Goal: Task Accomplishment & Management: Use online tool/utility

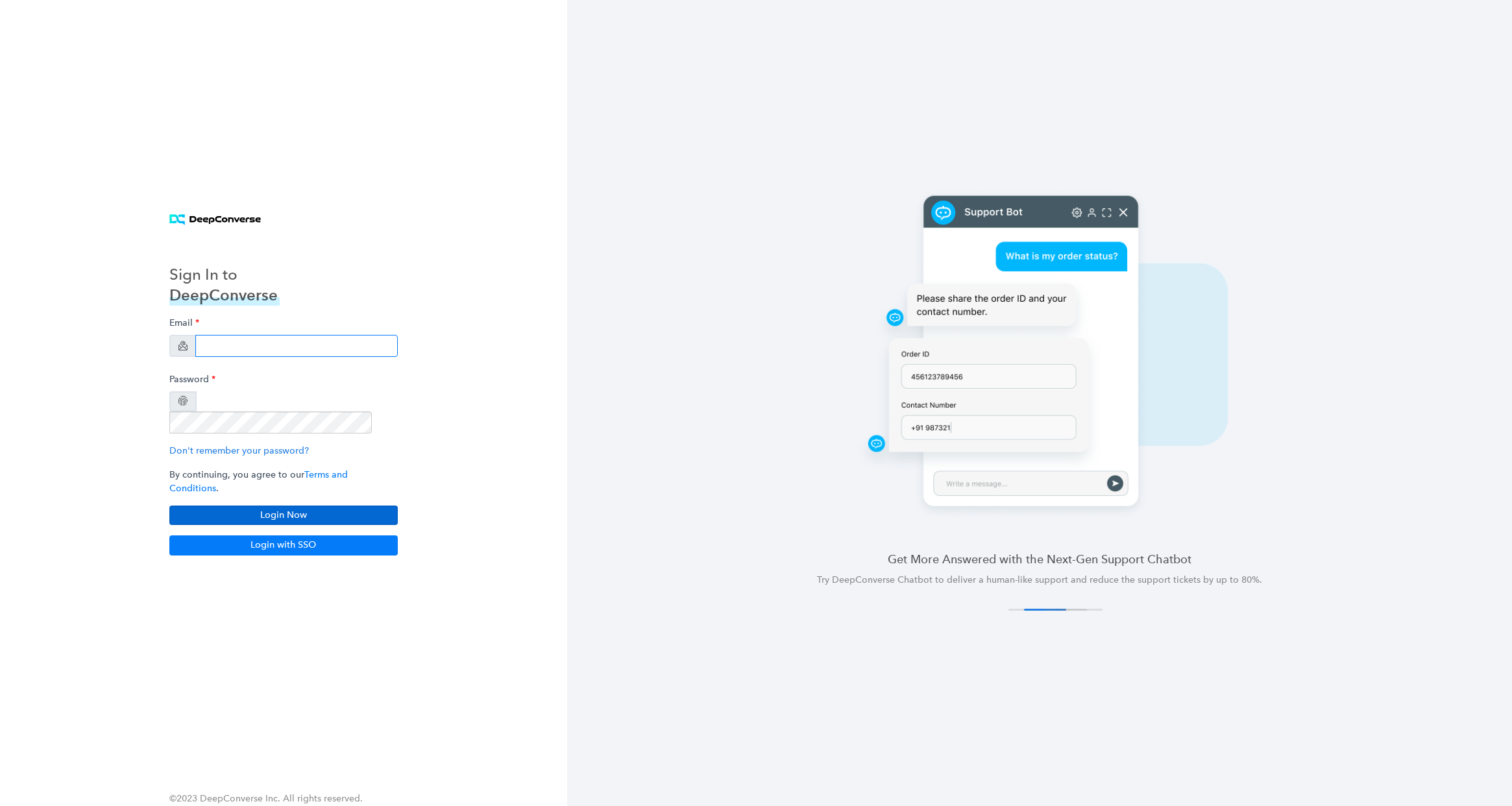
type input "[EMAIL_ADDRESS][DOMAIN_NAME]"
click at [331, 506] on button "Login Now" at bounding box center [283, 516] width 229 height 20
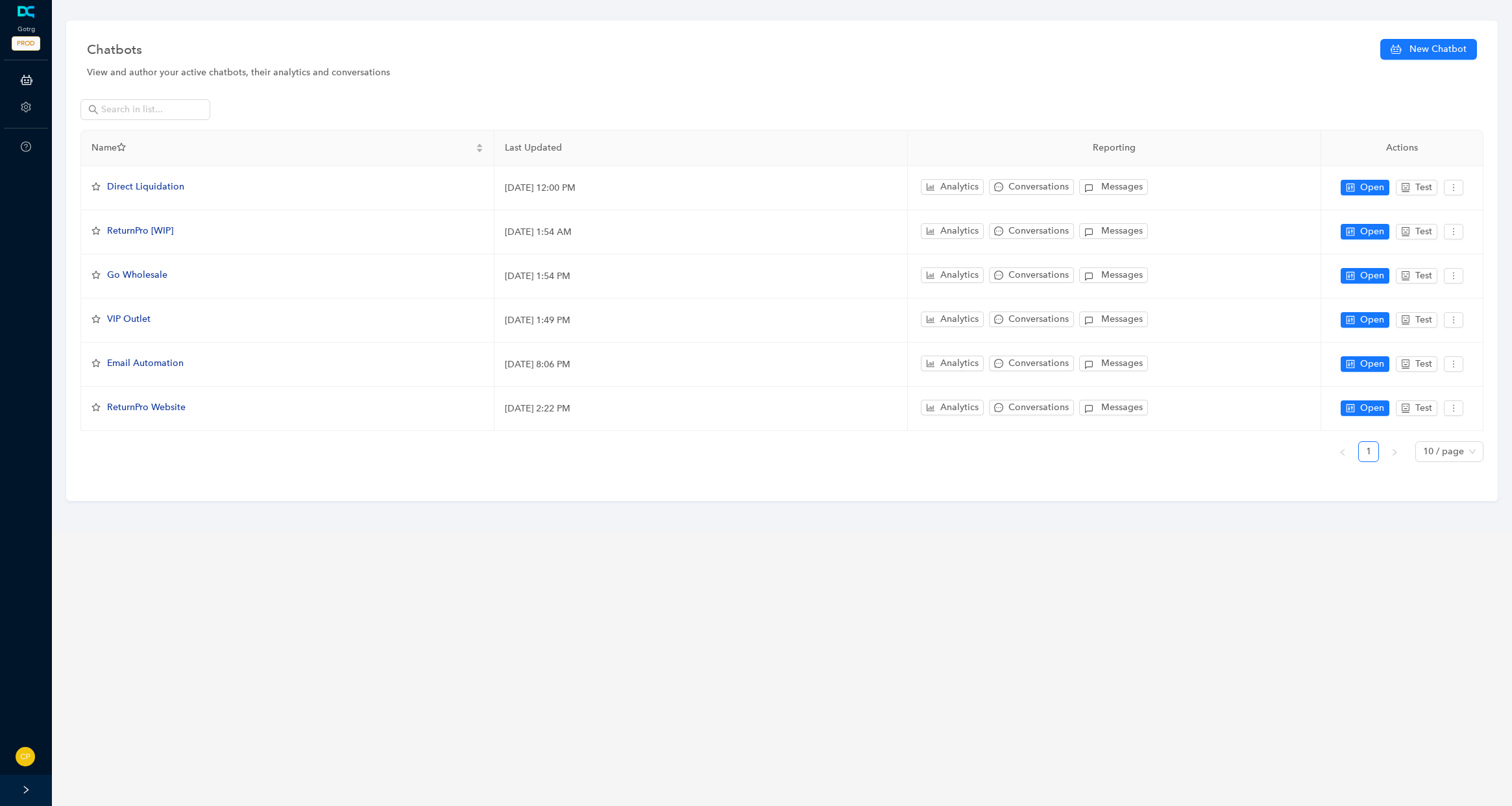
click at [116, 608] on main "Chatbots New Chatbot View and author your active chatbots, their analytics and …" at bounding box center [782, 403] width 1460 height 806
